Goal: Information Seeking & Learning: Learn about a topic

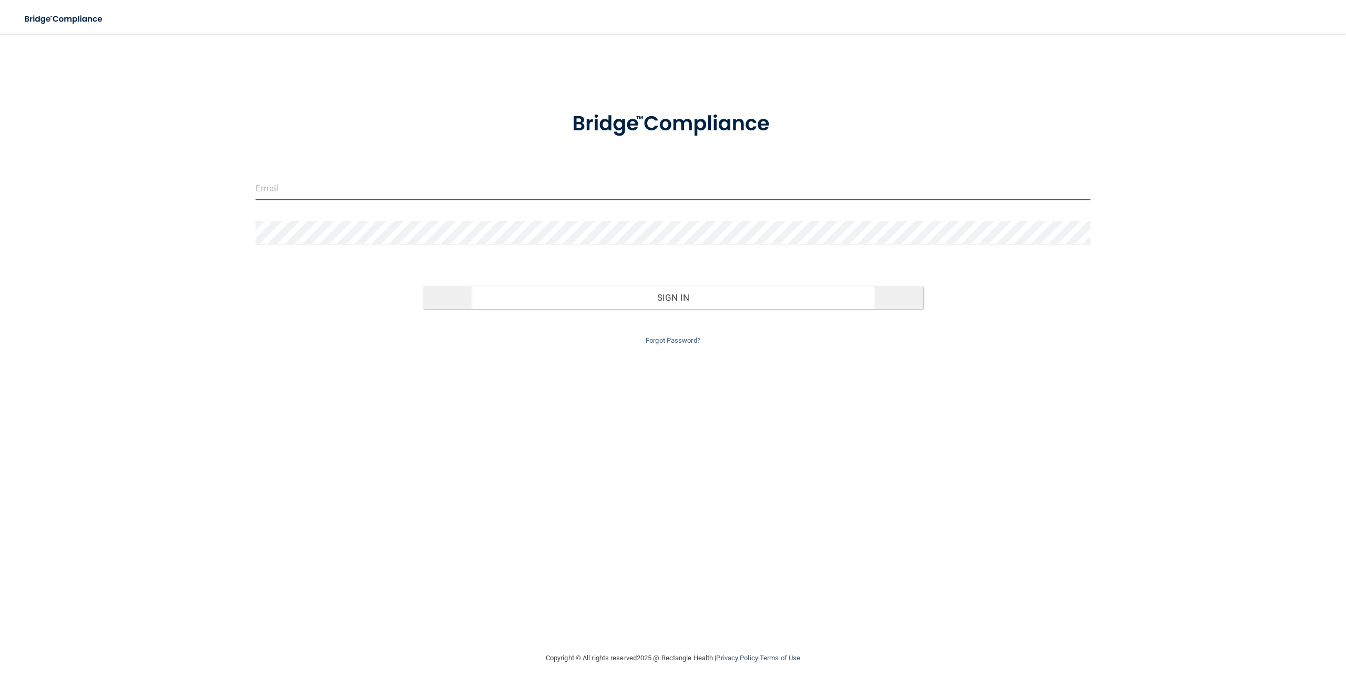
type input "[EMAIL_ADDRESS][DOMAIN_NAME]"
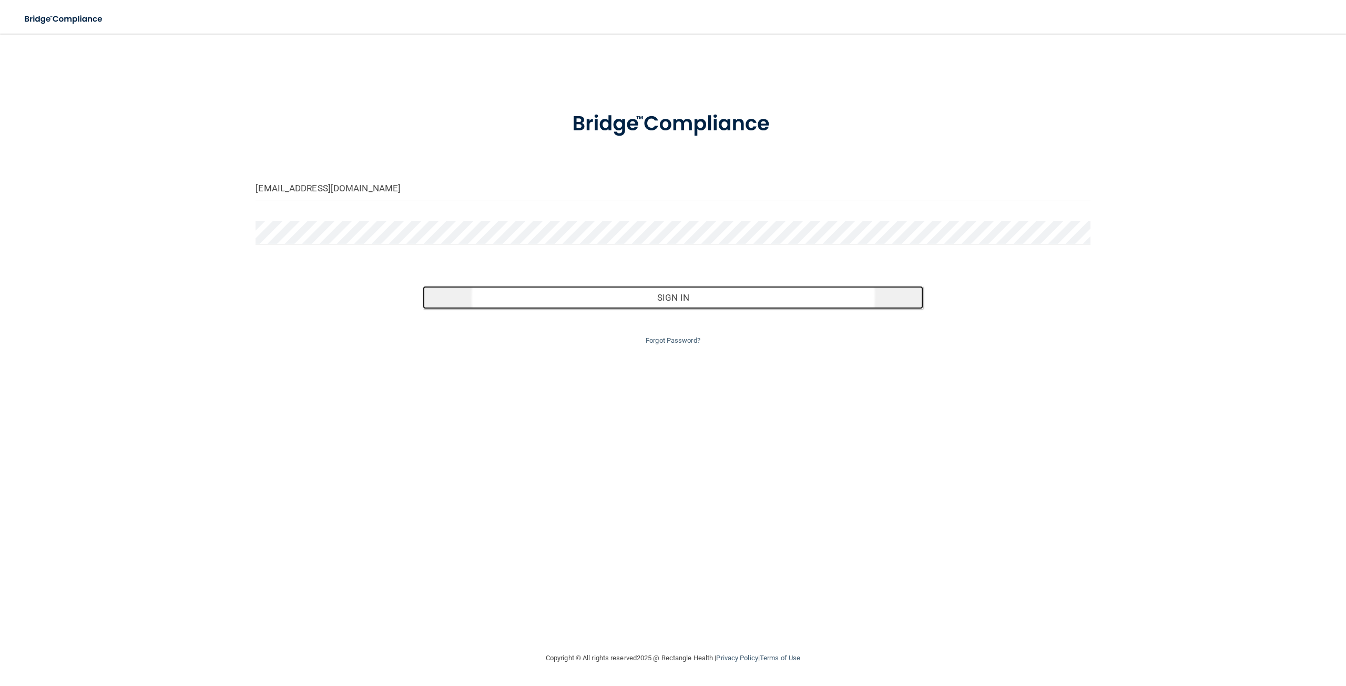
click at [619, 301] on button "Sign In" at bounding box center [673, 297] width 500 height 23
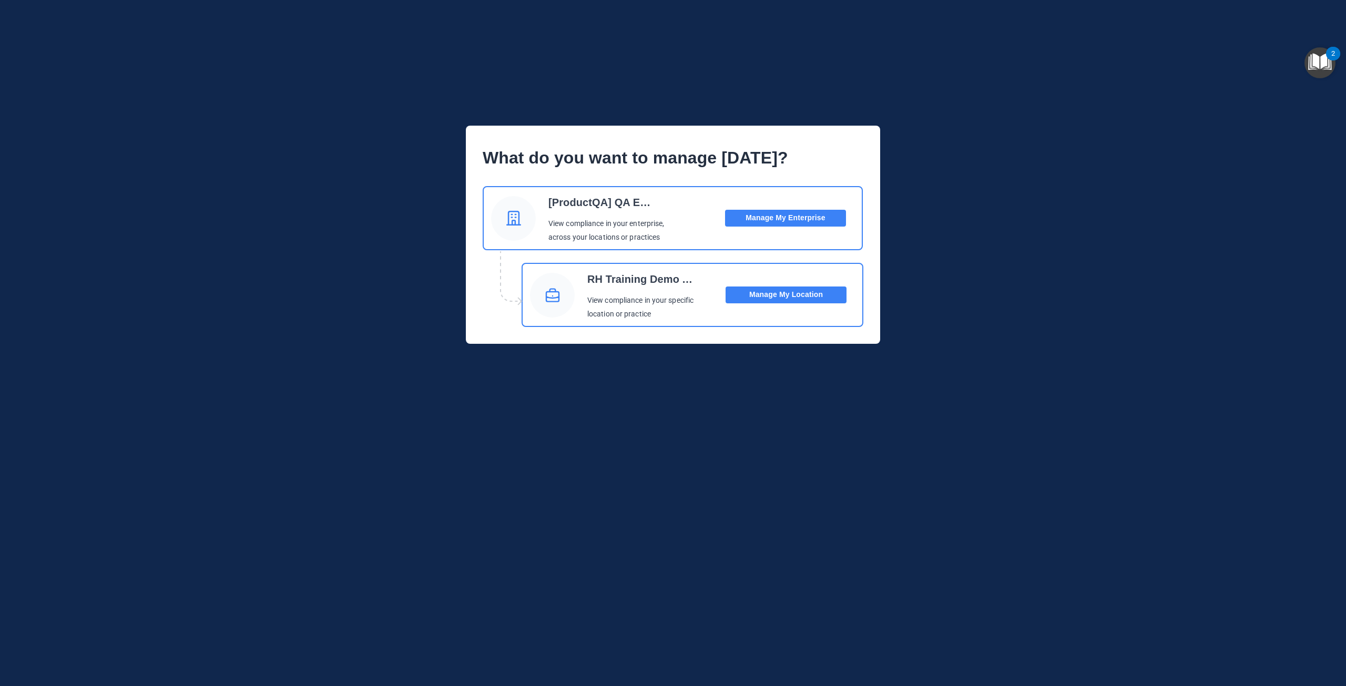
click at [746, 297] on button "Manage My Location" at bounding box center [785, 294] width 121 height 17
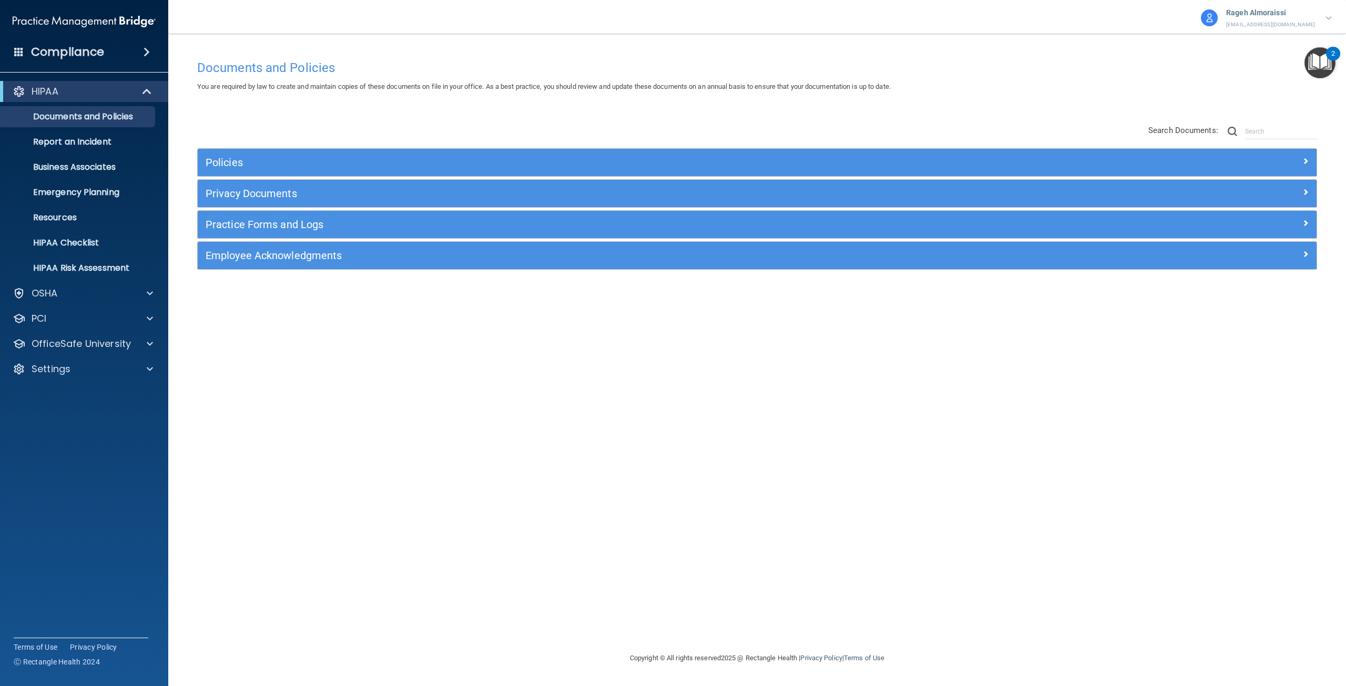
click at [126, 49] on div "Compliance" at bounding box center [84, 51] width 168 height 23
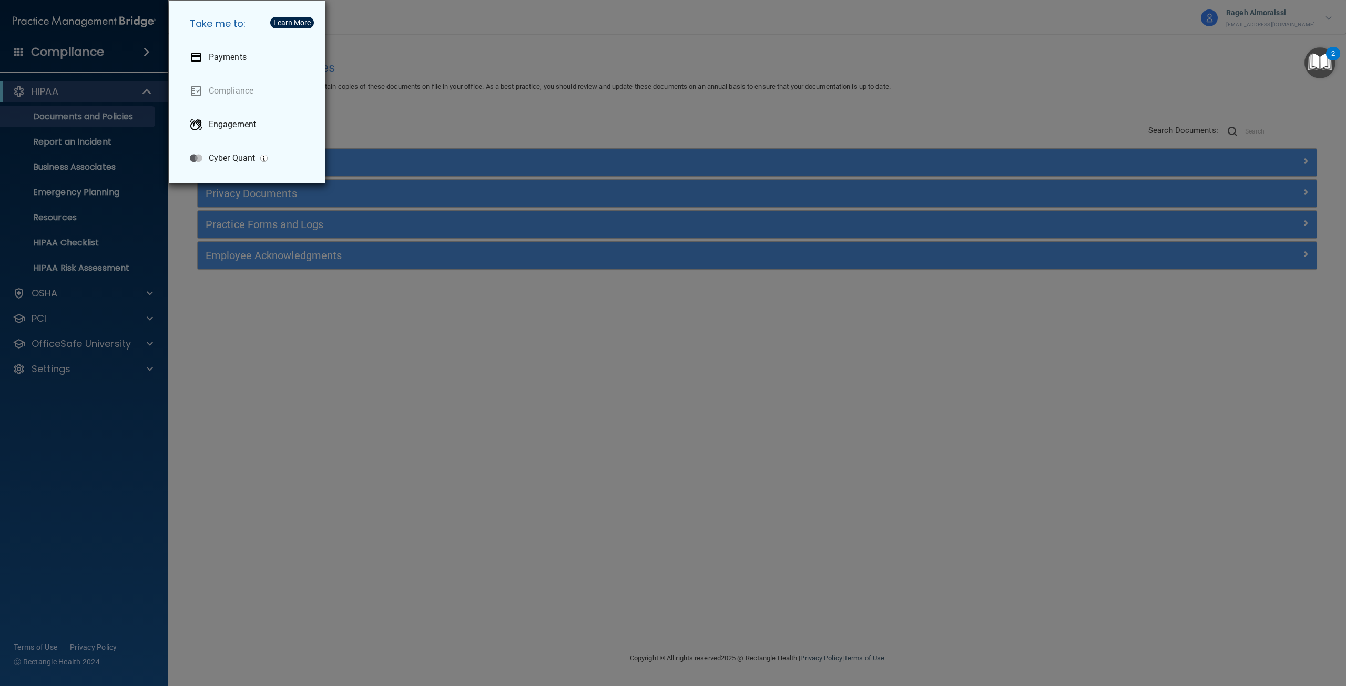
click at [74, 48] on div "Take me to: Payments Compliance Engagement Cyber Quant" at bounding box center [673, 343] width 1346 height 686
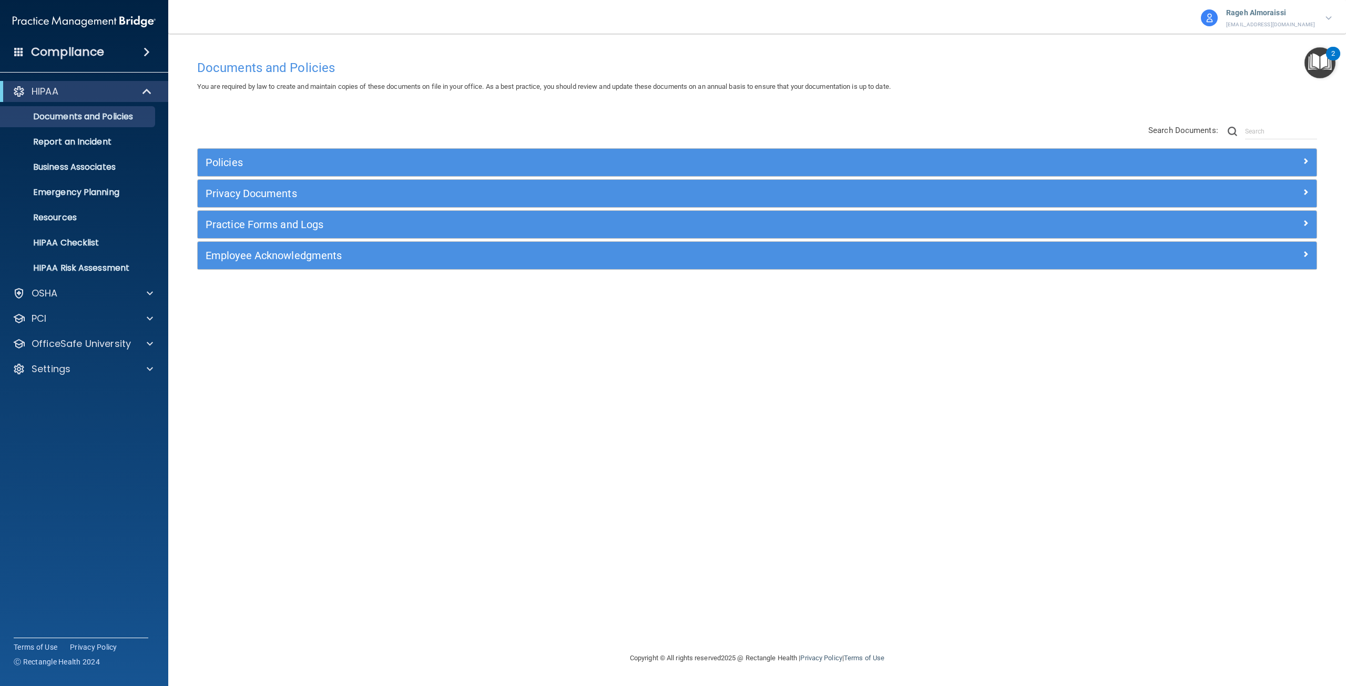
click at [61, 47] on h4 "Compliance" at bounding box center [67, 52] width 73 height 15
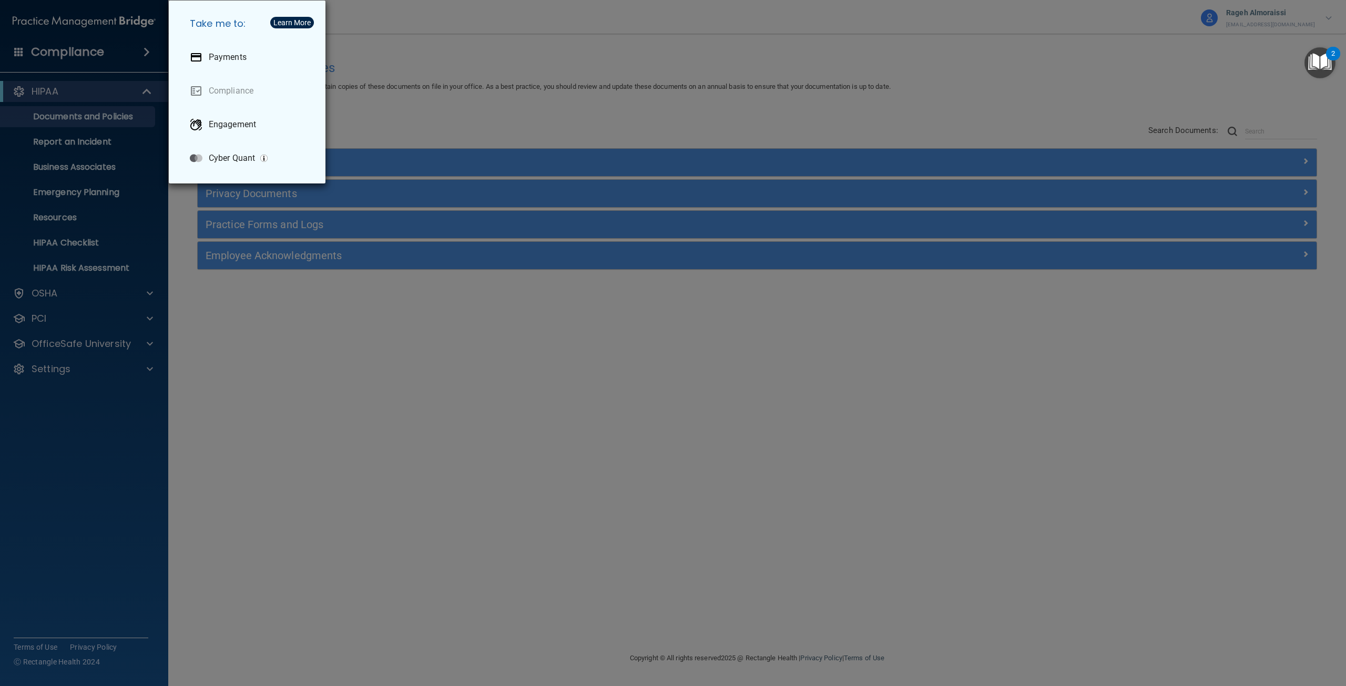
click at [93, 68] on div "Take me to: Payments Compliance Engagement Cyber Quant" at bounding box center [673, 343] width 1346 height 686
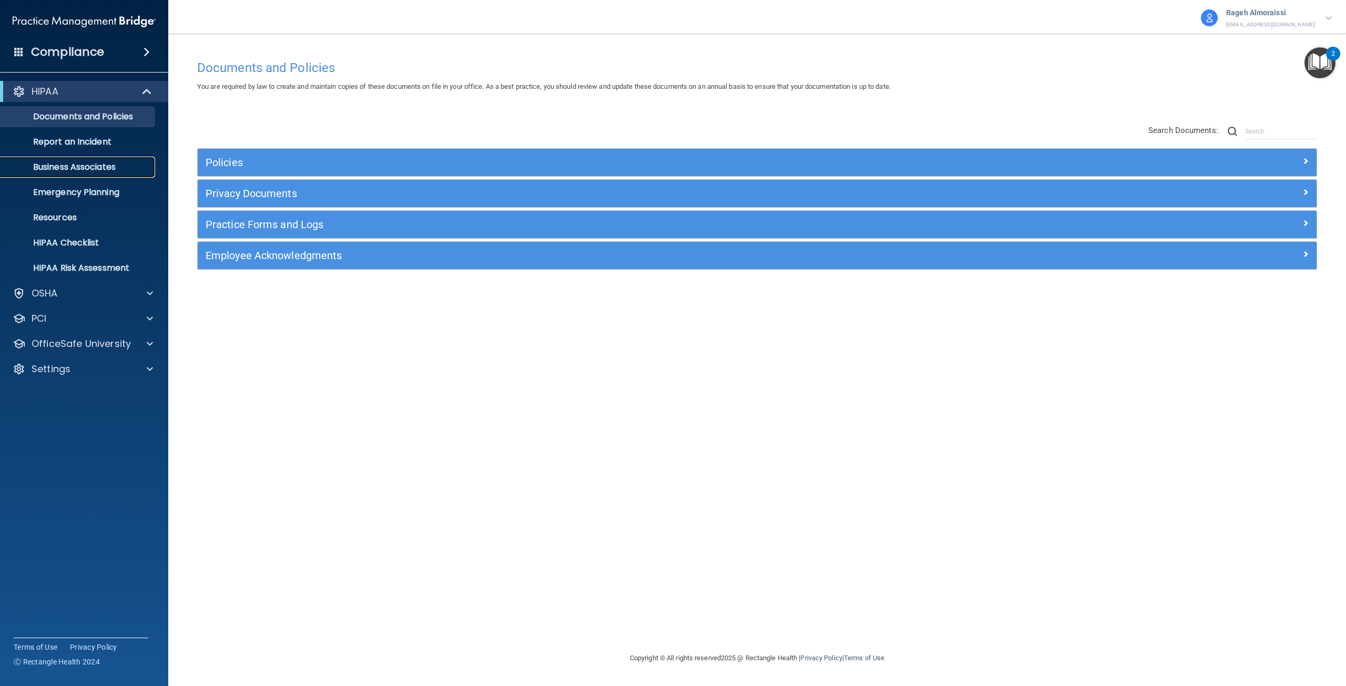
click at [99, 162] on p "Business Associates" at bounding box center [78, 167] width 143 height 11
click at [102, 340] on p "OfficeSafe University" at bounding box center [81, 343] width 99 height 13
click at [75, 367] on p "HIPAA Training" at bounding box center [50, 369] width 87 height 11
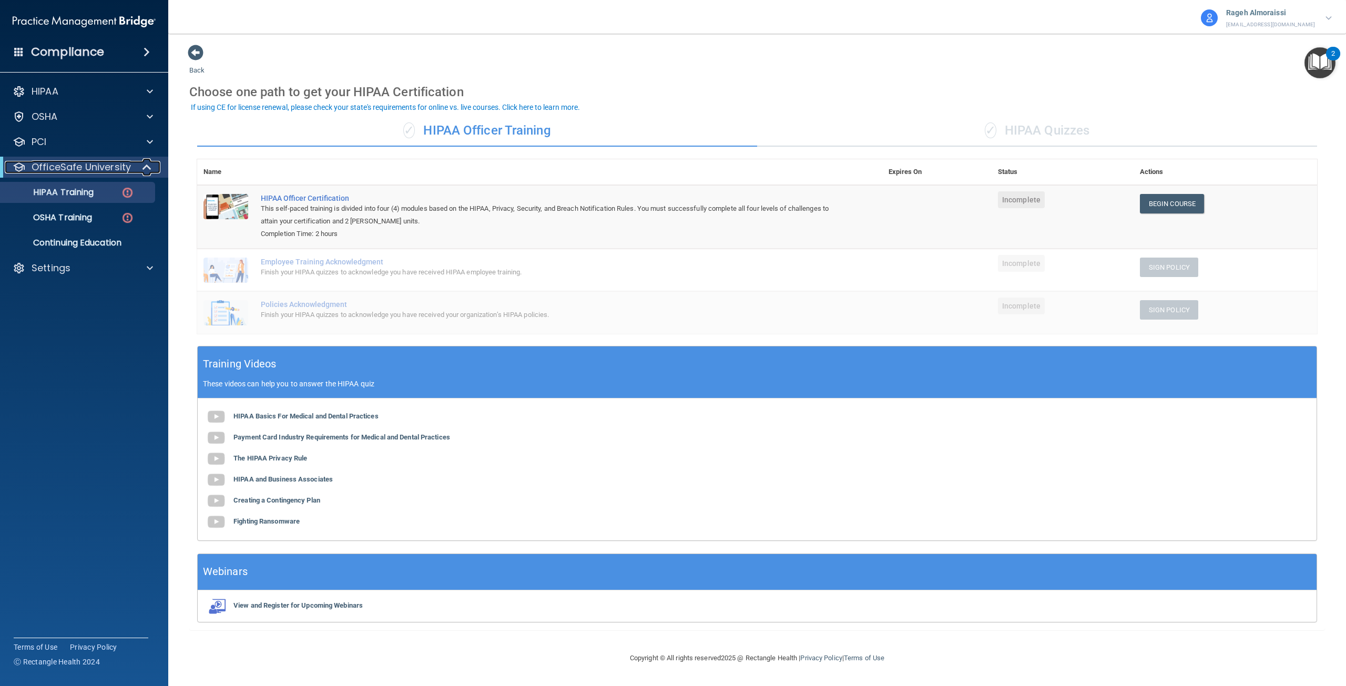
click at [91, 166] on p "OfficeSafe University" at bounding box center [81, 167] width 99 height 13
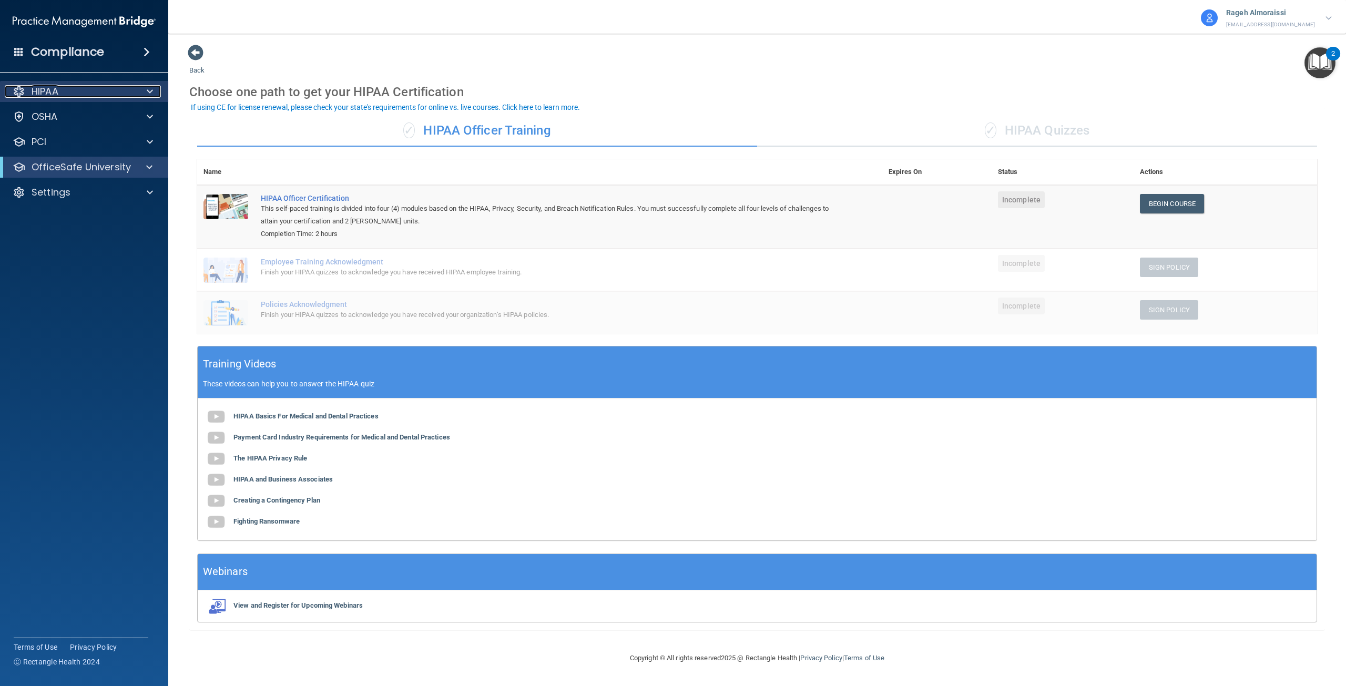
click at [77, 94] on div "HIPAA" at bounding box center [70, 91] width 130 height 13
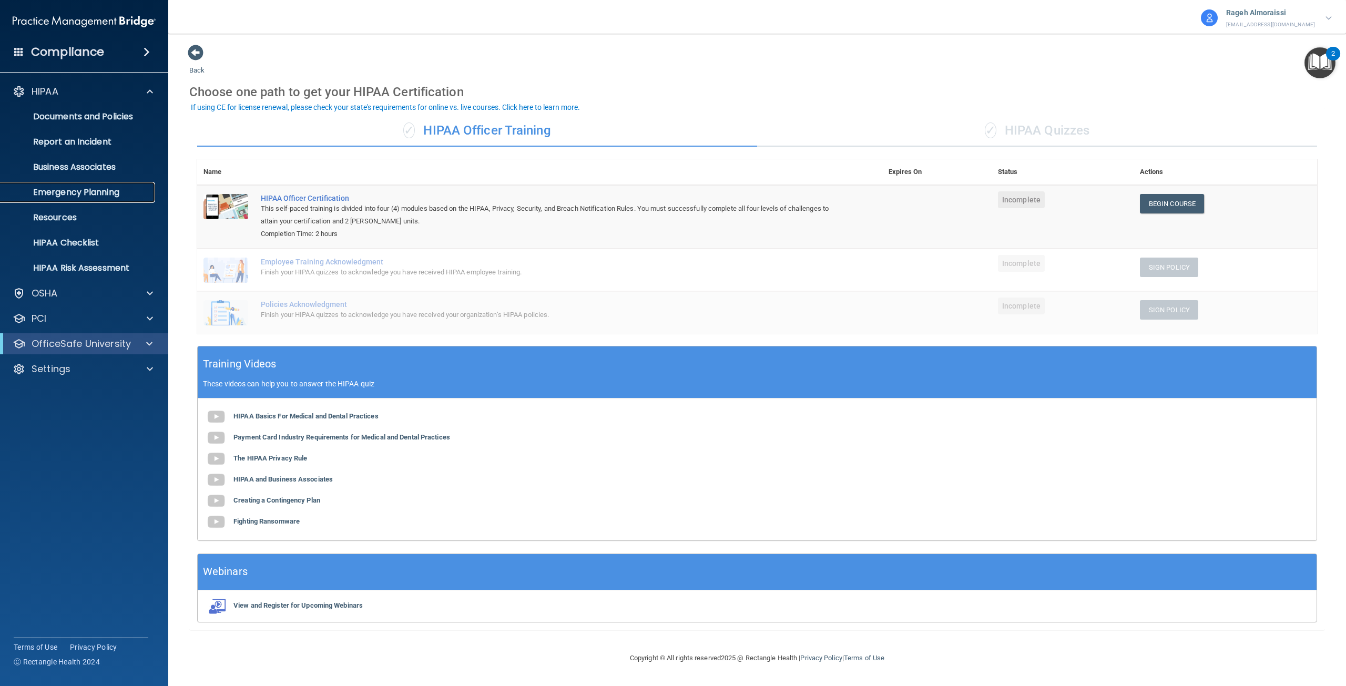
click at [105, 193] on p "Emergency Planning" at bounding box center [78, 192] width 143 height 11
